Goal: Task Accomplishment & Management: Use online tool/utility

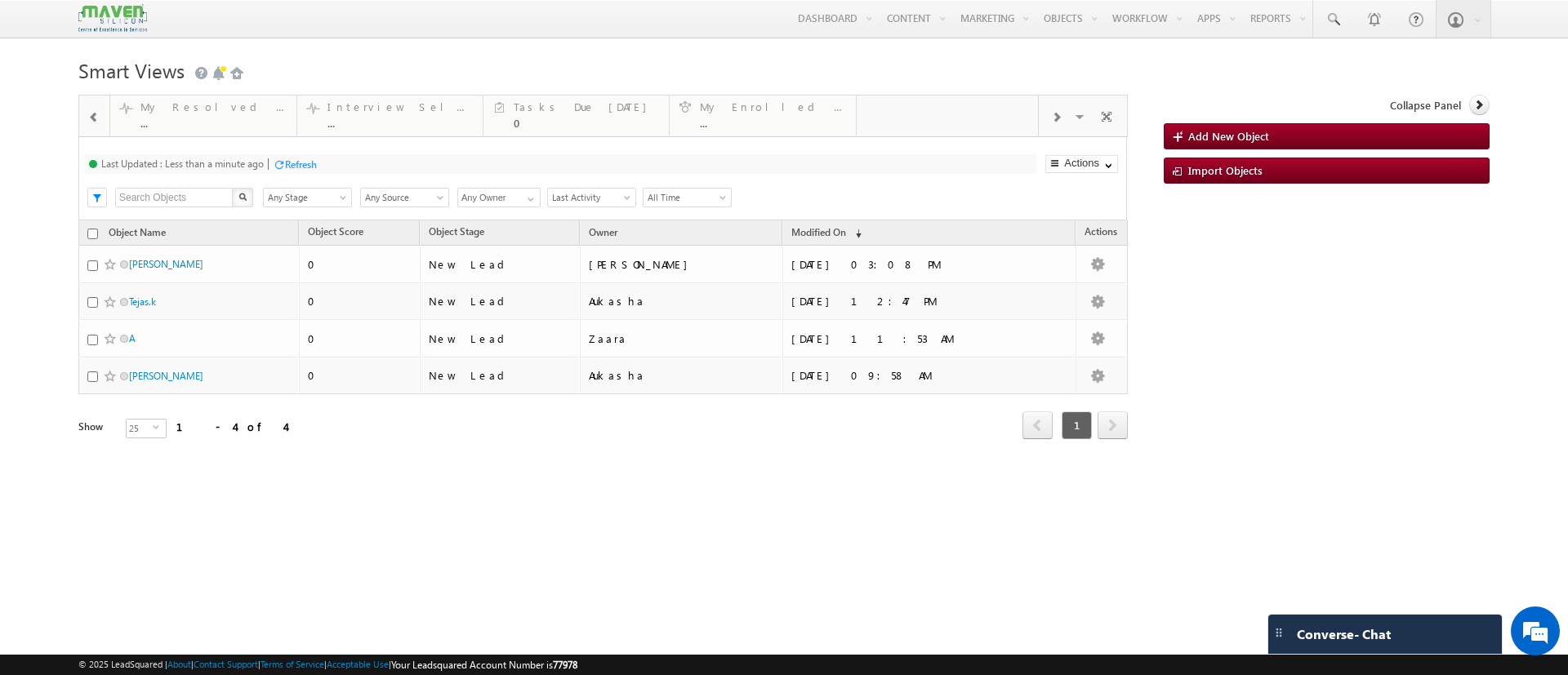
click at [97, 121] on span at bounding box center [94, 117] width 11 height 13
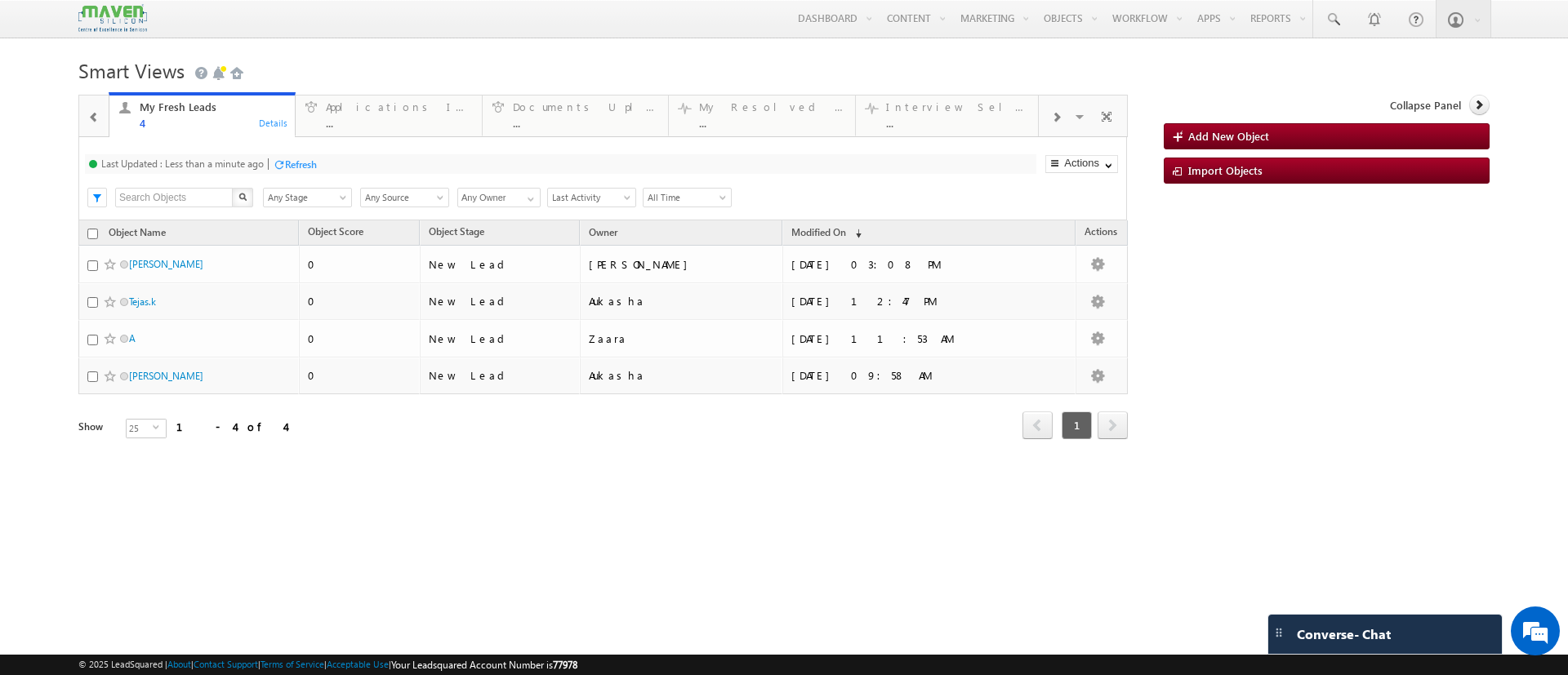
click at [97, 121] on span at bounding box center [94, 117] width 11 height 13
click at [454, 125] on div "Details" at bounding box center [459, 123] width 31 height 15
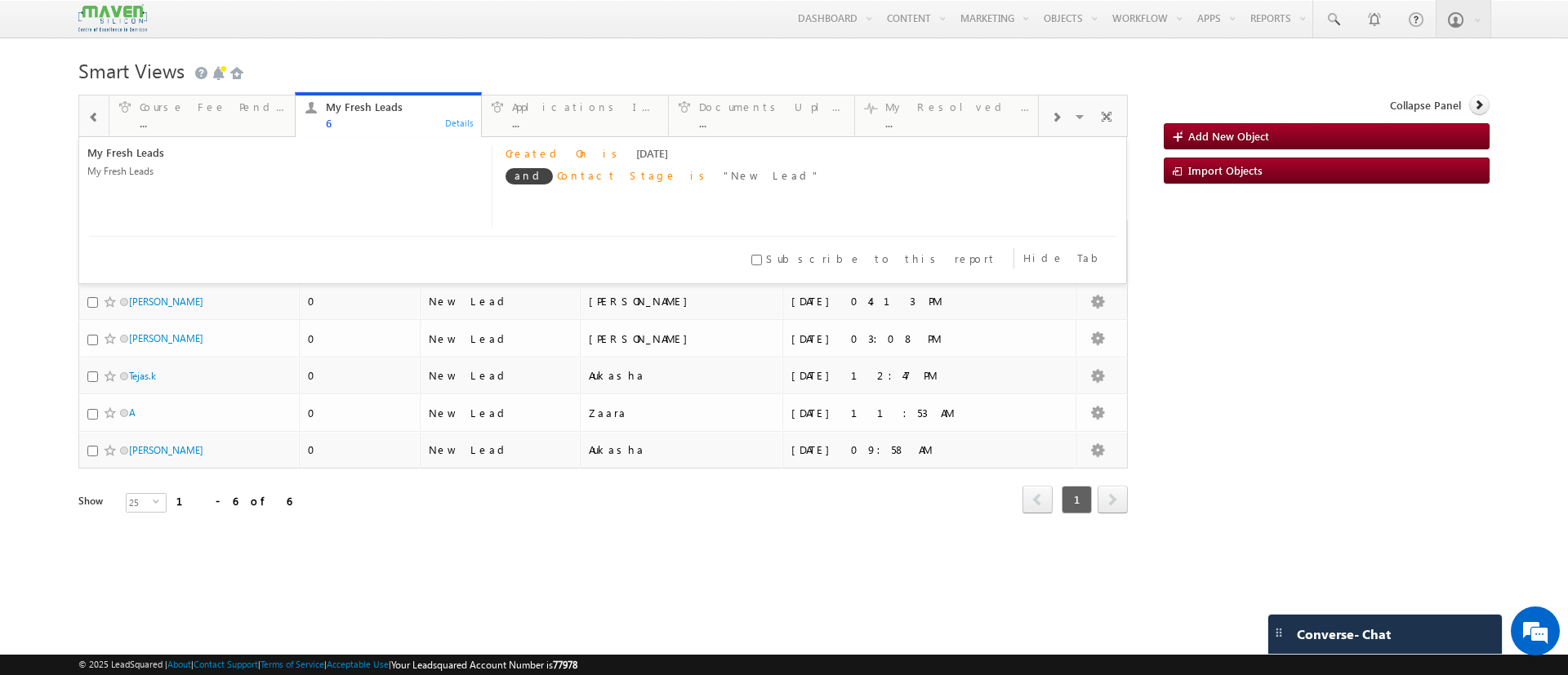
click at [1053, 122] on span at bounding box center [1056, 117] width 9 height 13
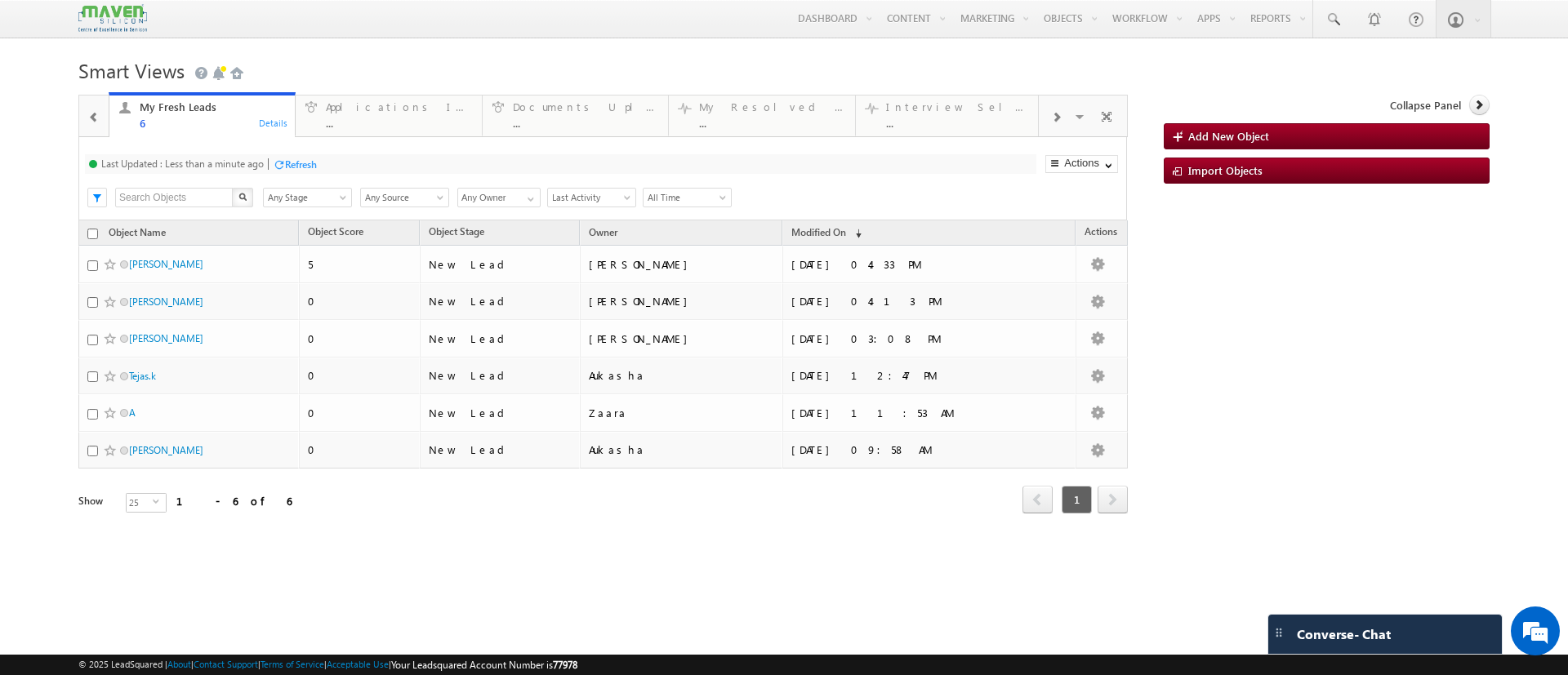
click at [1053, 122] on span at bounding box center [1056, 117] width 9 height 13
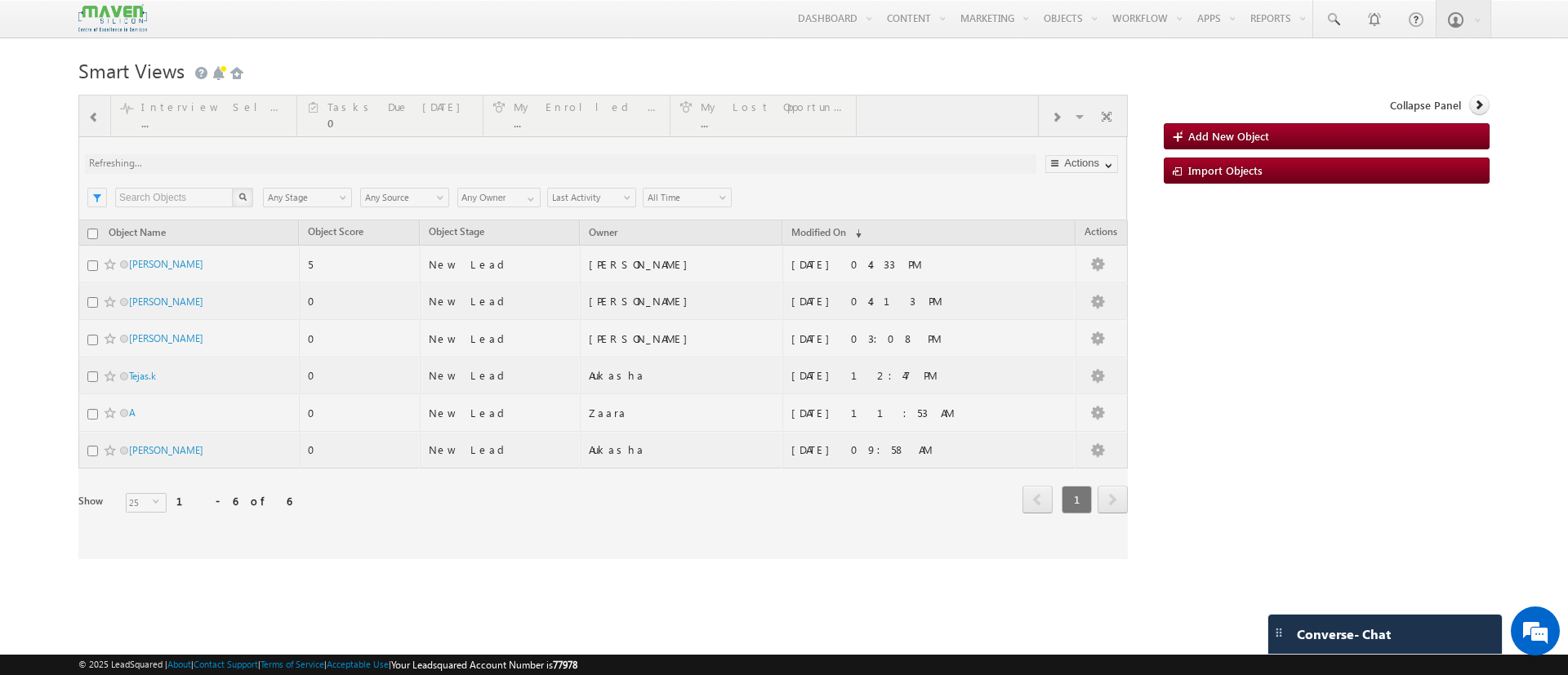
click at [1053, 122] on div at bounding box center [602, 327] width 1049 height 465
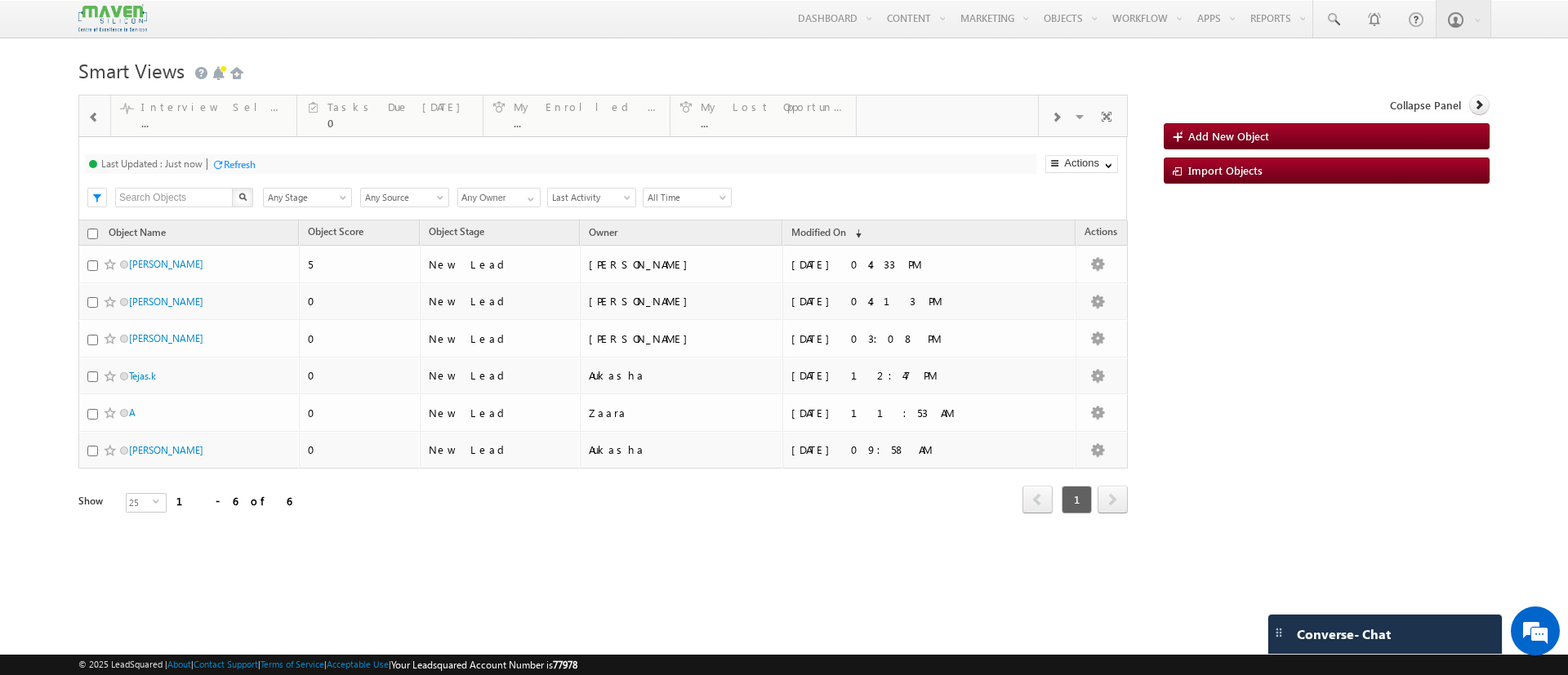
click at [1052, 115] on span at bounding box center [1056, 117] width 9 height 13
click at [96, 109] on div at bounding box center [93, 115] width 23 height 37
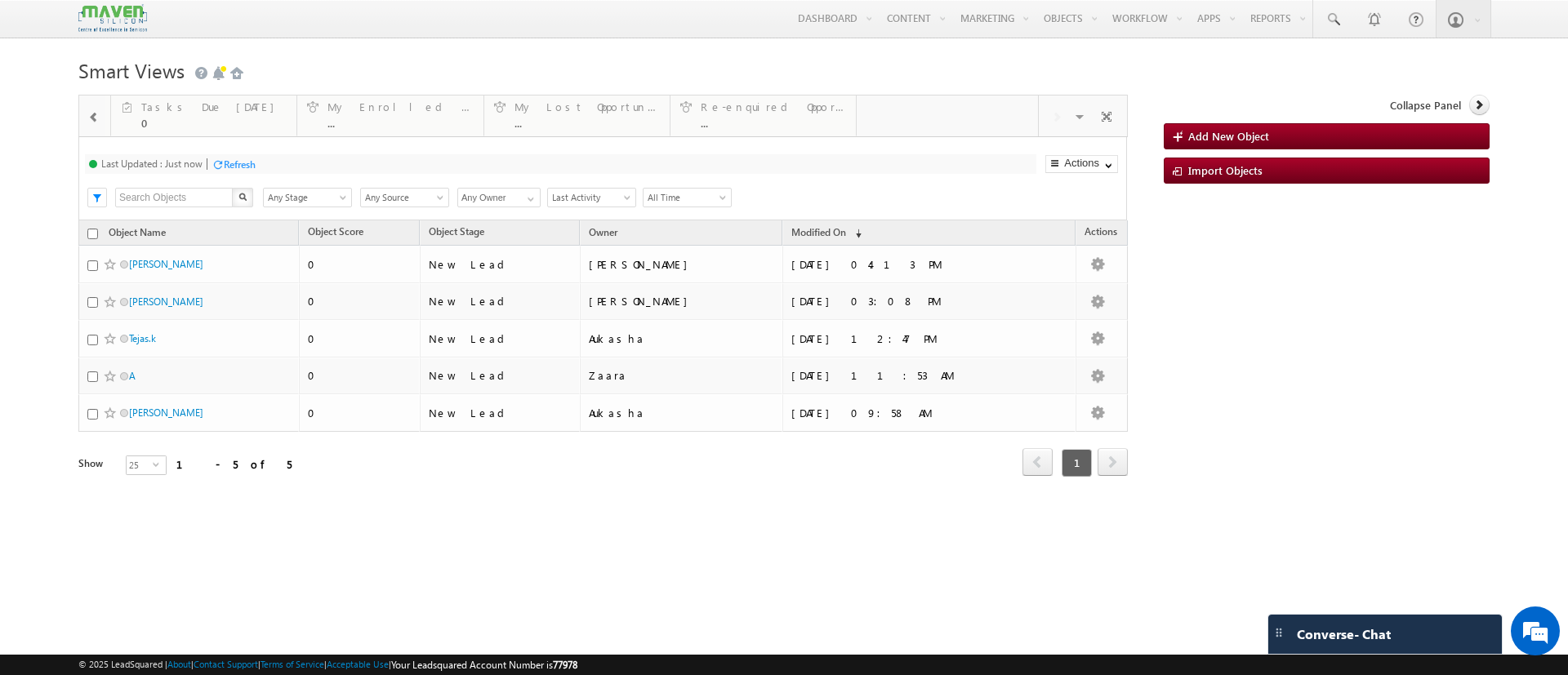
click at [94, 111] on span at bounding box center [94, 117] width 11 height 13
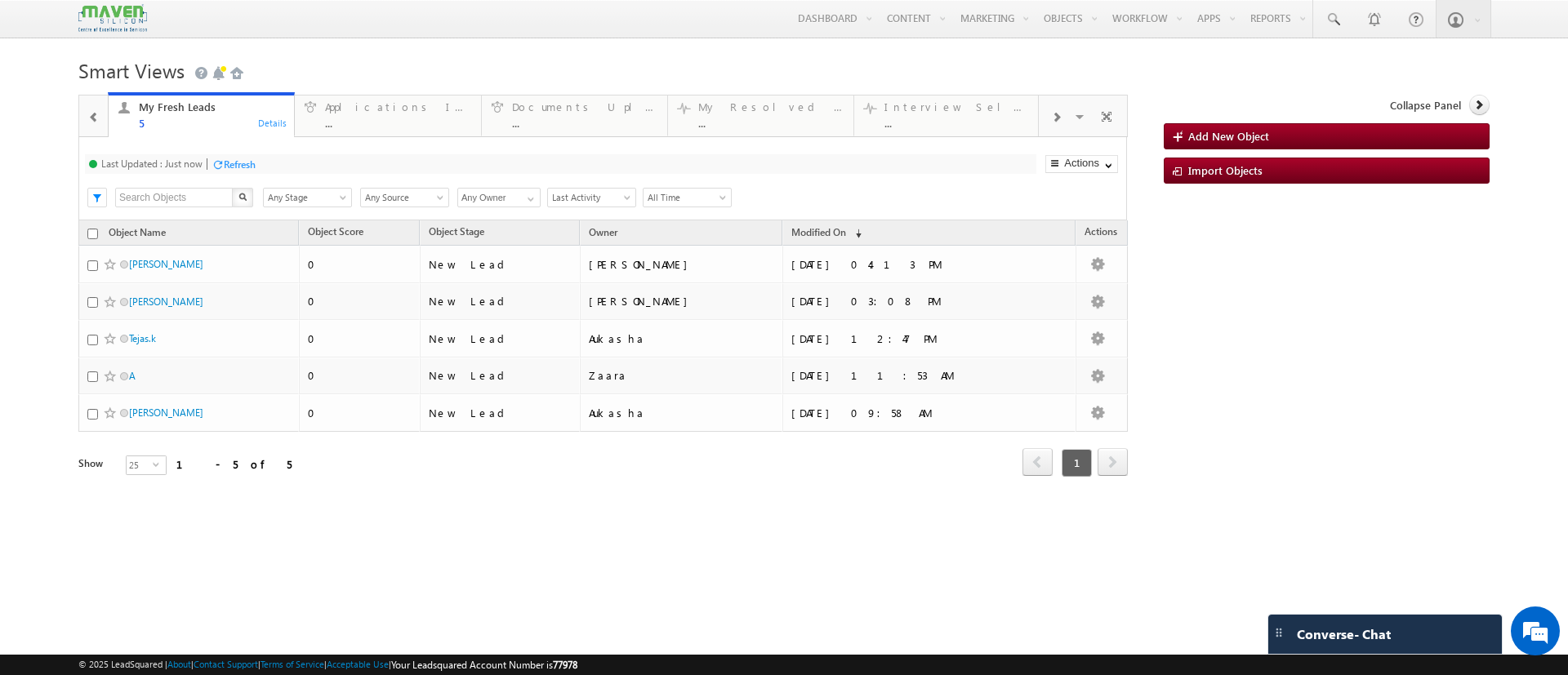
click at [94, 111] on span at bounding box center [94, 117] width 11 height 13
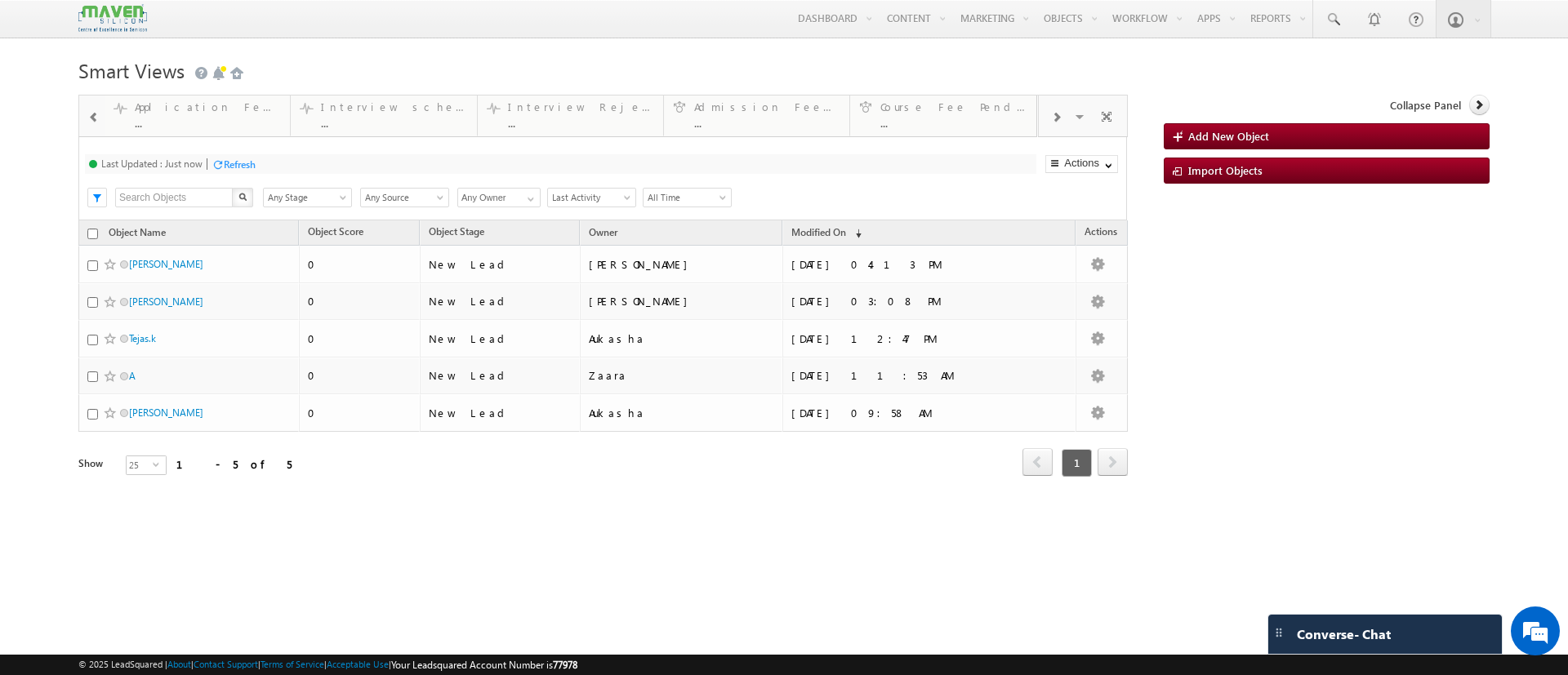
click at [94, 111] on span at bounding box center [94, 117] width 11 height 13
click at [334, 119] on div "0" at bounding box center [396, 122] width 146 height 12
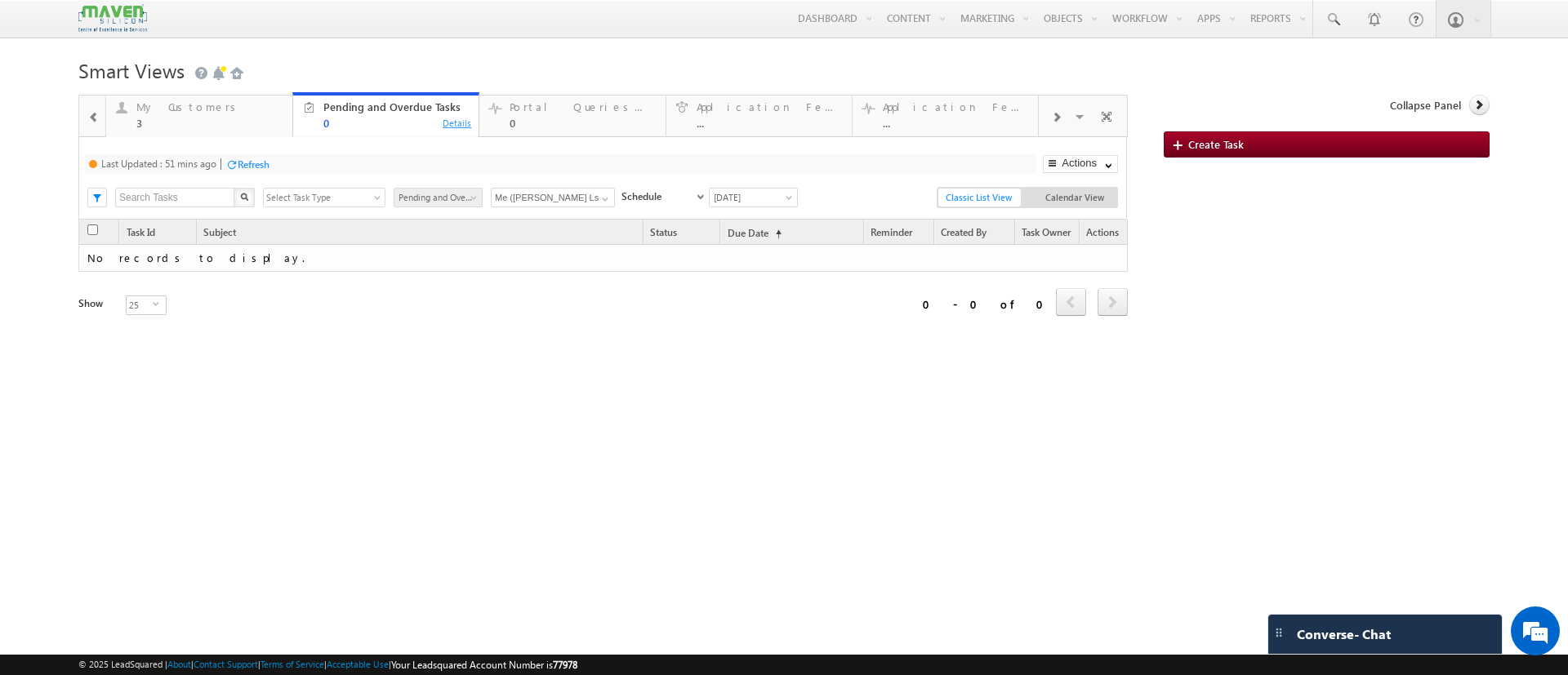
click at [457, 123] on div "Details" at bounding box center [457, 123] width 31 height 15
